Goal: Task Accomplishment & Management: Manage account settings

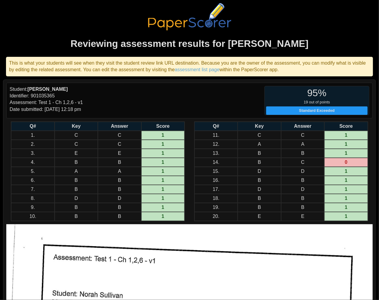
click at [209, 106] on div "95% 19 out of points Standard Exceeded" at bounding box center [280, 100] width 180 height 29
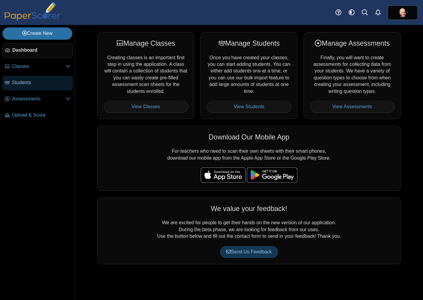
click at [34, 86] on link "Students" at bounding box center [37, 83] width 71 height 14
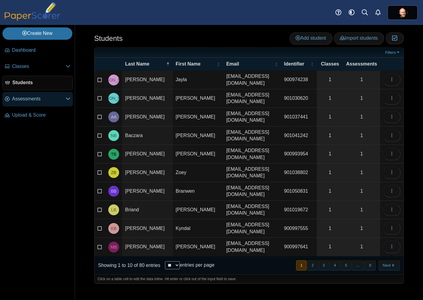
click at [33, 103] on link "Assessments" at bounding box center [37, 99] width 71 height 14
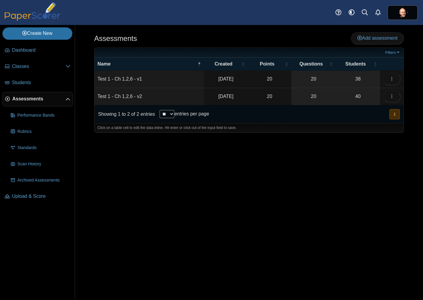
click at [125, 97] on td "Test 1 - Ch 1,2,6 - v2" at bounding box center [150, 96] width 110 height 17
click at [362, 97] on link "40" at bounding box center [358, 96] width 44 height 17
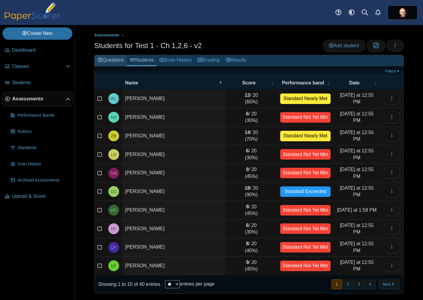
click at [107, 60] on link "Questions" at bounding box center [111, 60] width 32 height 11
select select "**"
click at [165, 280] on select "** ** ** ***" at bounding box center [172, 284] width 15 height 8
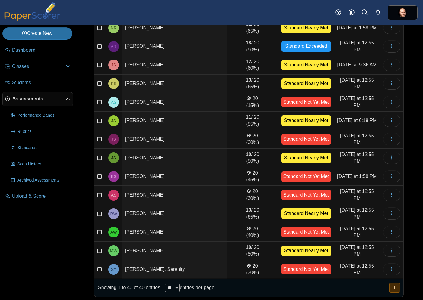
scroll to position [557, 0]
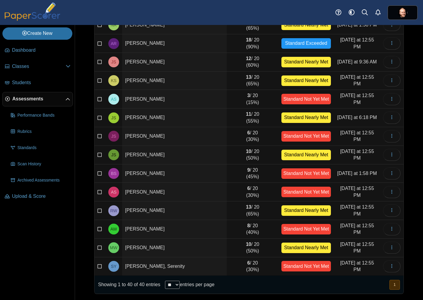
click at [241, 212] on td "13 / 20 (65%)" at bounding box center [252, 210] width 51 height 19
click at [110, 211] on span "RW" at bounding box center [113, 210] width 7 height 4
drag, startPoint x: 267, startPoint y: 214, endPoint x: 274, endPoint y: 213, distance: 6.8
click at [273, 214] on td "13 / 20 (65%)" at bounding box center [252, 210] width 51 height 19
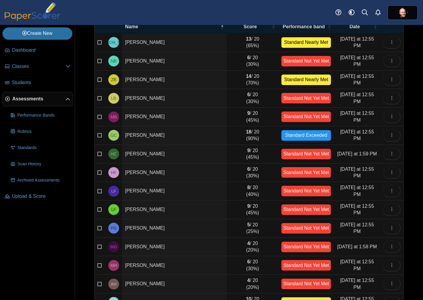
scroll to position [0, 0]
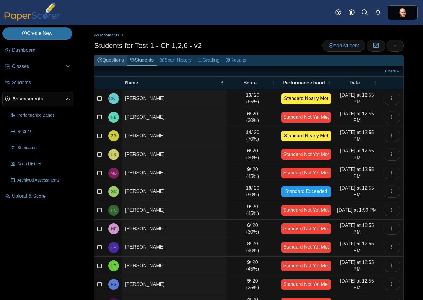
click at [116, 61] on link "Questions" at bounding box center [111, 60] width 32 height 11
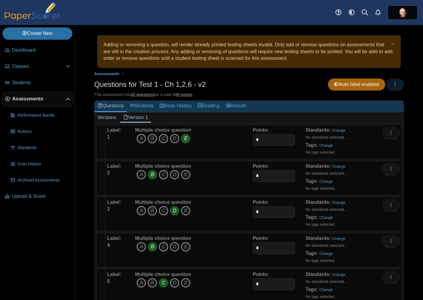
click at [393, 85] on icon "button" at bounding box center [395, 84] width 5 height 5
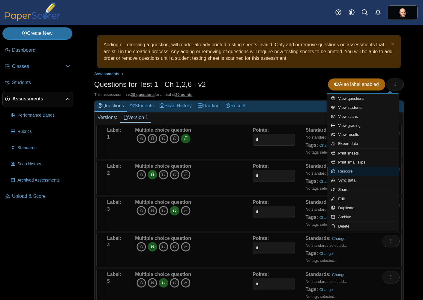
click at [364, 172] on link "Rescore" at bounding box center [363, 171] width 72 height 9
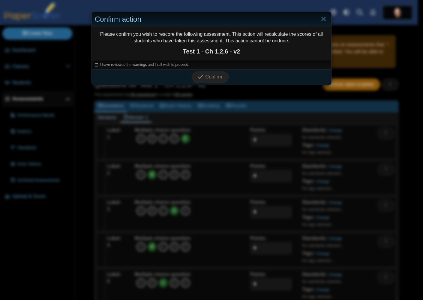
click at [129, 62] on span "I have reviewed the warnings and I still wish to proceed." at bounding box center [144, 64] width 89 height 4
click at [205, 80] on button "Confirm" at bounding box center [210, 77] width 37 height 12
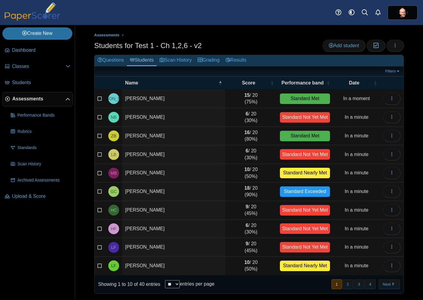
click at [414, 80] on div "Assessments Students for Test 1 - Ch 1,2,6 - v2 Add student Moderation 0 Loadin…" at bounding box center [249, 162] width 348 height 275
click at [165, 280] on select "** ** ** ***" at bounding box center [172, 284] width 15 height 8
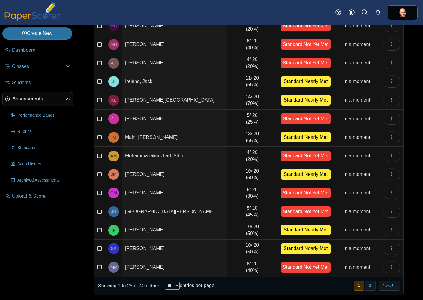
scroll to position [278, 0]
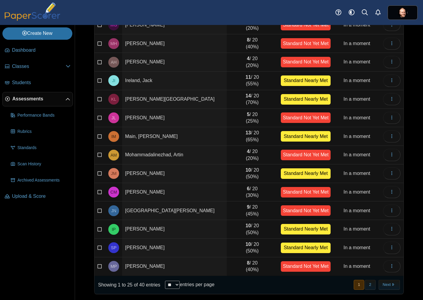
select select "**"
click at [165, 280] on select "** ** ** ***" at bounding box center [172, 284] width 15 height 8
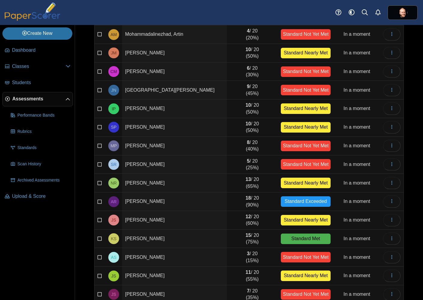
scroll to position [557, 0]
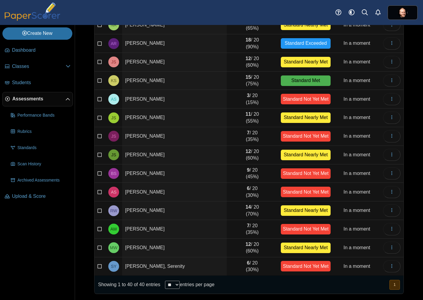
click at [295, 208] on div "Standard Nearly Met" at bounding box center [306, 210] width 50 height 11
click at [390, 210] on icon "button" at bounding box center [392, 209] width 5 height 5
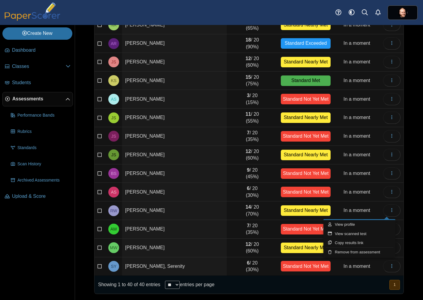
click at [227, 206] on td "14 / 20 (70%)" at bounding box center [252, 210] width 51 height 19
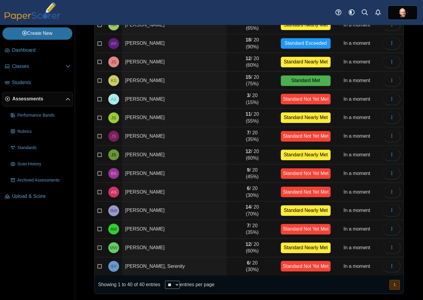
click at [380, 211] on td at bounding box center [391, 210] width 23 height 19
click at [383, 208] on button "button" at bounding box center [391, 210] width 17 height 12
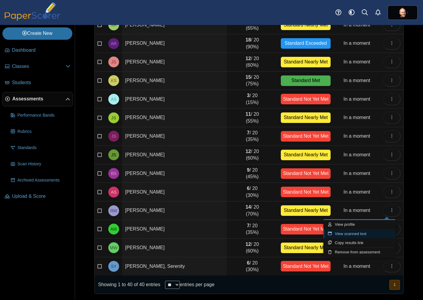
click at [368, 234] on link "View scanned test" at bounding box center [360, 233] width 72 height 9
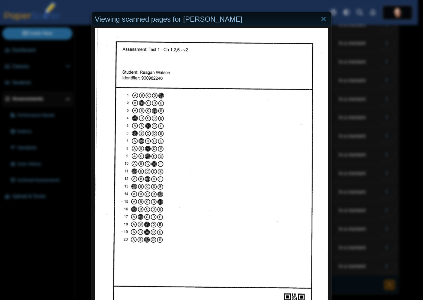
click at [336, 120] on div "Viewing scanned pages for Reagan Watson" at bounding box center [211, 150] width 423 height 300
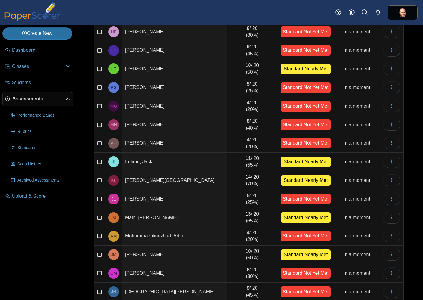
scroll to position [0, 0]
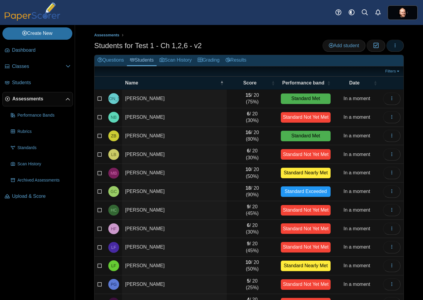
click at [393, 48] on icon "button" at bounding box center [395, 45] width 5 height 5
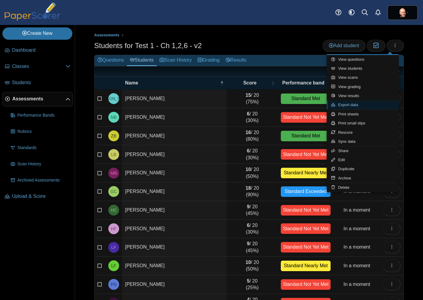
click at [367, 104] on link "Export data" at bounding box center [363, 104] width 72 height 9
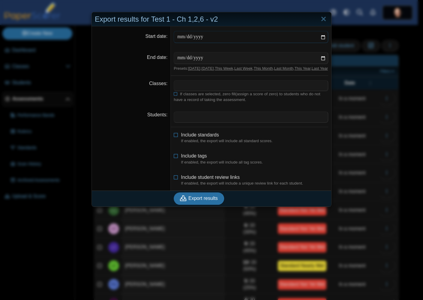
click at [319, 37] on input "Start date" at bounding box center [251, 37] width 155 height 12
type input "**********"
click at [322, 58] on input "End date" at bounding box center [251, 58] width 155 height 12
type input "**********"
click at [195, 90] on span at bounding box center [251, 85] width 154 height 10
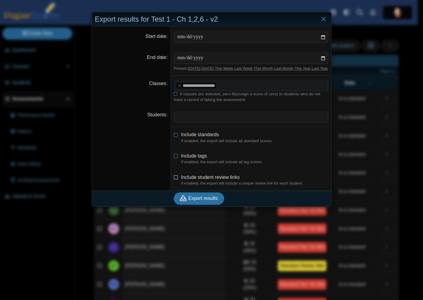
click at [196, 180] on span "Include student review links" at bounding box center [210, 176] width 59 height 5
click at [189, 201] on span "Export results" at bounding box center [203, 197] width 29 height 5
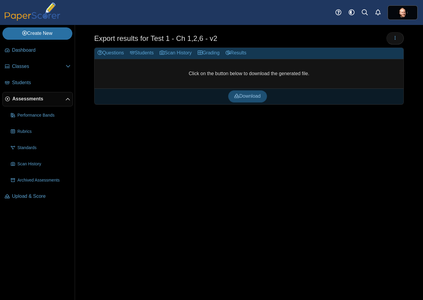
click at [255, 95] on span "Download" at bounding box center [247, 95] width 26 height 5
drag, startPoint x: 165, startPoint y: 166, endPoint x: 166, endPoint y: 163, distance: 3.7
click at [166, 163] on div "Export results for Test 1 - Ch 1,2,6 - v2 Loading… Questions" at bounding box center [249, 162] width 348 height 275
